Goal: Information Seeking & Learning: Learn about a topic

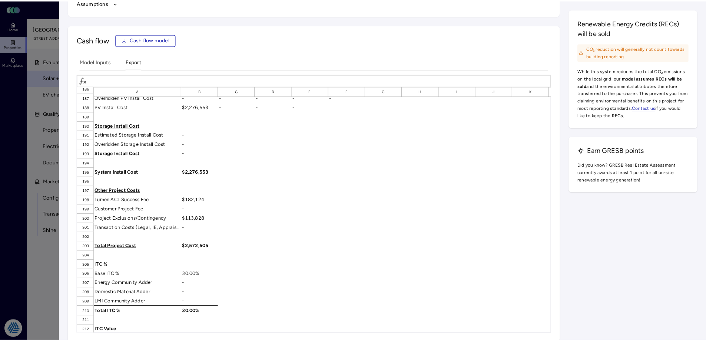
scroll to position [1770, 0]
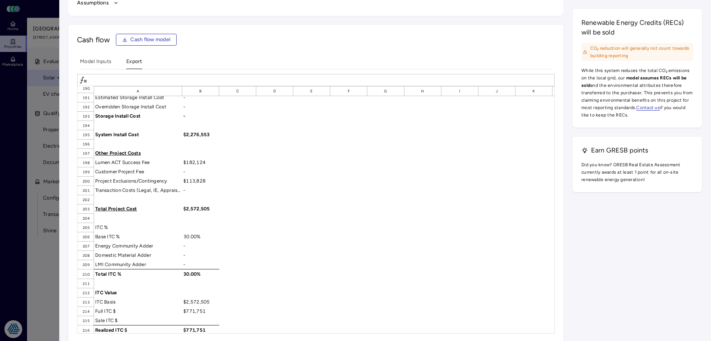
drag, startPoint x: 655, startPoint y: 240, endPoint x: 638, endPoint y: 223, distance: 23.3
click at [655, 240] on div "Impact over system lifetime Energy imports 48% 0 Wh 300 MWh 600 MWh 900 MWh 1.2…" at bounding box center [385, 67] width 634 height 550
click at [31, 269] on div at bounding box center [355, 170] width 711 height 341
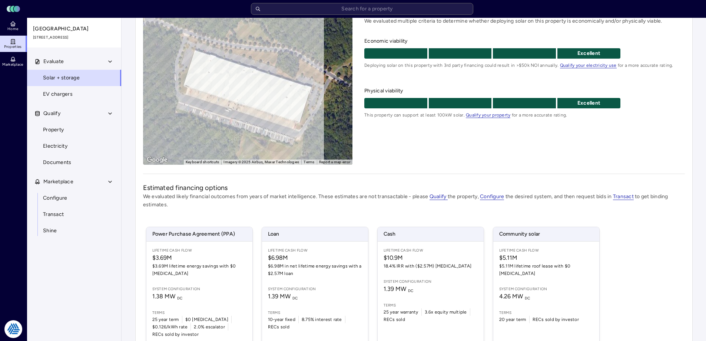
click at [99, 283] on div "Evaluate Solar + storage EV chargers Qualify Property Electricity Documents Mar…" at bounding box center [74, 205] width 95 height 305
drag, startPoint x: 102, startPoint y: 265, endPoint x: 137, endPoint y: 262, distance: 35.3
click at [105, 265] on div "Evaluate Solar + storage EV chargers Qualify Property Electricity Documents Mar…" at bounding box center [74, 205] width 95 height 305
click at [142, 257] on div "Crossroads Commerce Center [STREET_ADDRESS] Breakthru Beverage Group - Leased ←…" at bounding box center [413, 164] width 557 height 428
click at [415, 185] on h2 "Estimated financing options" at bounding box center [414, 188] width 542 height 10
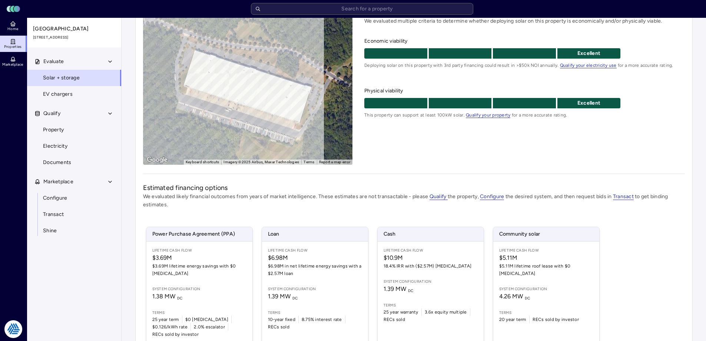
click at [662, 133] on div "Evaluate solar + storage feasibility We evaluated multiple criteria to determin…" at bounding box center [524, 85] width 320 height 157
click at [134, 215] on div "Crossroads Commerce Center [STREET_ADDRESS] Breakthru Beverage Group - Leased ←…" at bounding box center [413, 164] width 569 height 440
click at [253, 209] on div "Estimated financing options We evaluated likely financial outcomes from years o…" at bounding box center [414, 276] width 542 height 187
click at [225, 213] on div "Estimated financing options We evaluated likely financial outcomes from years o…" at bounding box center [414, 276] width 542 height 187
click at [60, 280] on div "Evaluate Solar + storage EV chargers Qualify Property Electricity Documents Mar…" at bounding box center [74, 205] width 95 height 305
